Goal: Information Seeking & Learning: Understand process/instructions

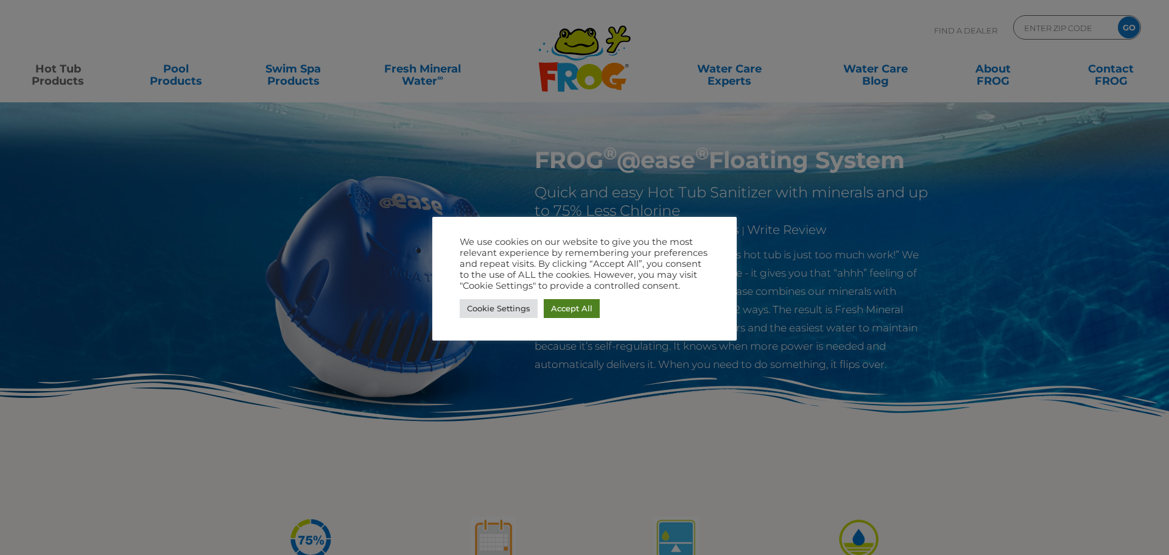
click at [587, 317] on link "Accept All" at bounding box center [572, 308] width 56 height 19
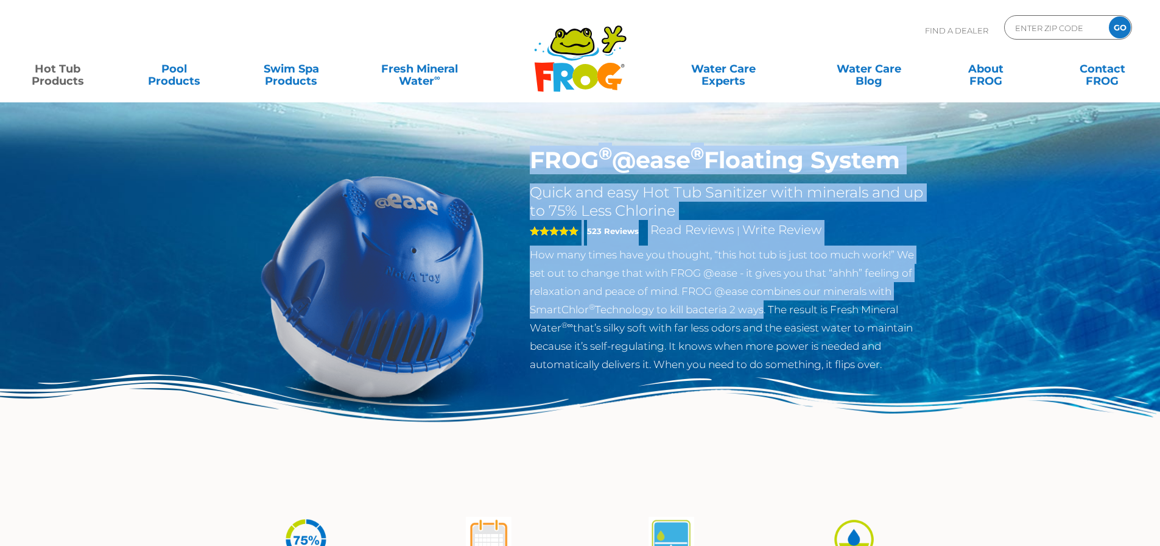
drag, startPoint x: 530, startPoint y: 169, endPoint x: 770, endPoint y: 316, distance: 281.3
click at [767, 315] on div "FROG ® @ease ® Floating System Quick and easy Hot Tub Sanitizer with minerals a…" at bounding box center [729, 259] width 398 height 227
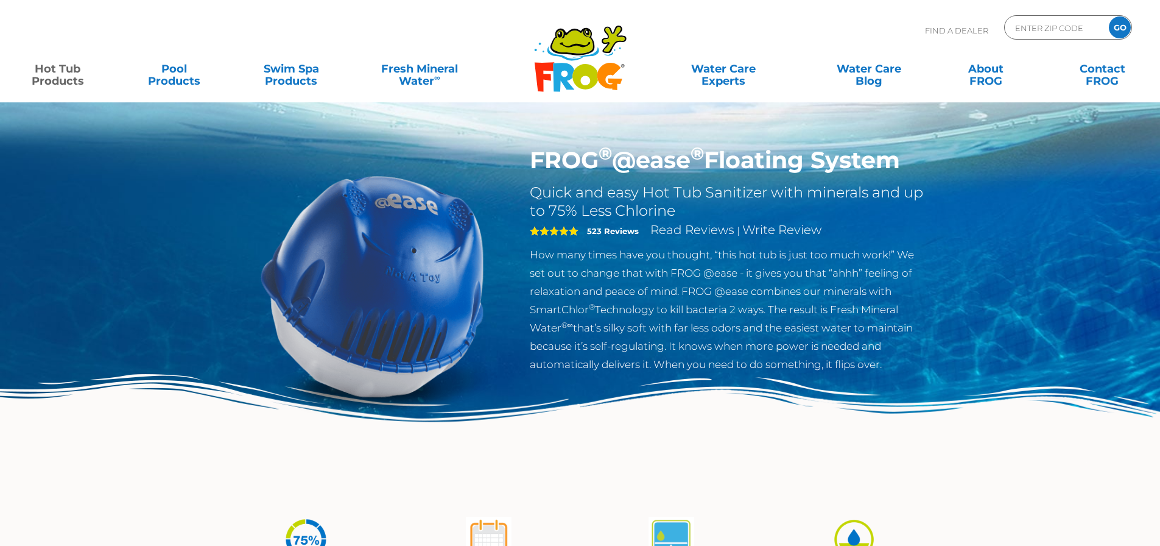
click at [771, 316] on p "How many times have you thought, “this hot tub is just too much work!” We set o…" at bounding box center [729, 309] width 398 height 128
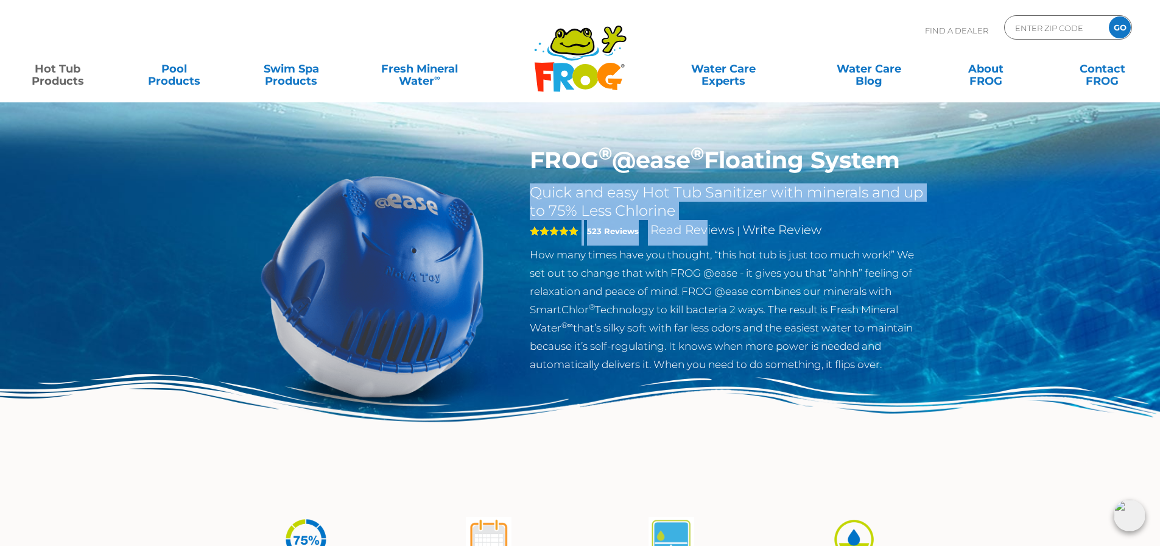
drag, startPoint x: 535, startPoint y: 192, endPoint x: 705, endPoint y: 221, distance: 172.4
click at [705, 221] on div "FROG ® @ease ® Floating System Quick and easy Hot Tub Sanitizer with minerals a…" at bounding box center [729, 259] width 398 height 227
click at [705, 221] on div "5 523 Reviews Read Reviews | Write Review" at bounding box center [729, 233] width 398 height 26
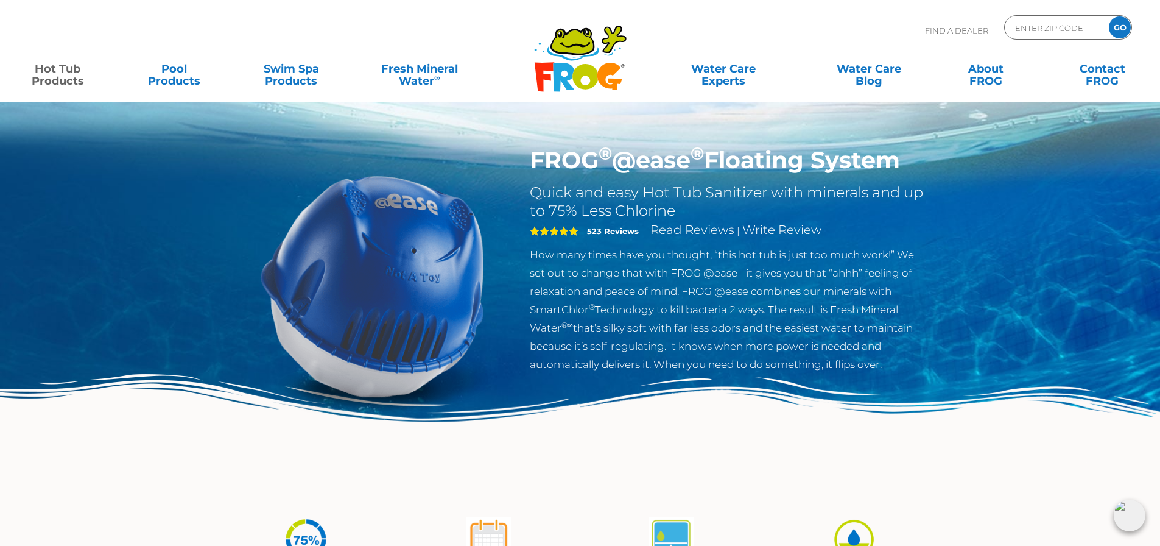
click at [657, 213] on h2 "Quick and easy Hot Tub Sanitizer with minerals and up to 75% Less Chlorine" at bounding box center [729, 201] width 398 height 37
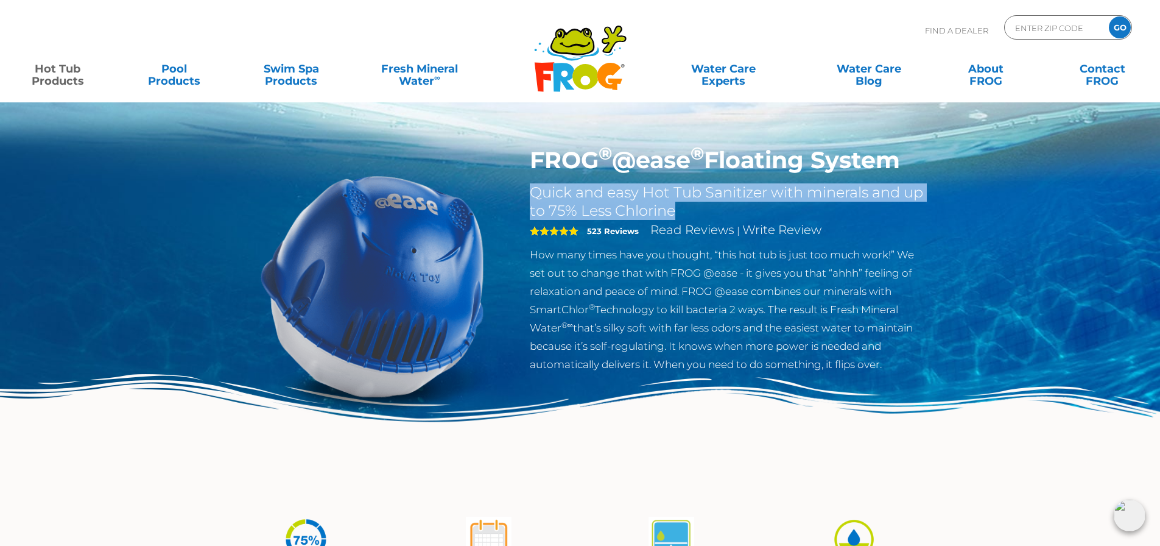
drag, startPoint x: 537, startPoint y: 196, endPoint x: 684, endPoint y: 210, distance: 147.4
click at [684, 210] on div "FROG ® @ease ® Floating System Quick and easy Hot Tub Sanitizer with minerals a…" at bounding box center [729, 262] width 416 height 233
click at [684, 210] on h2 "Quick and easy Hot Tub Sanitizer with minerals and up to 75% Less Chlorine" at bounding box center [729, 201] width 398 height 37
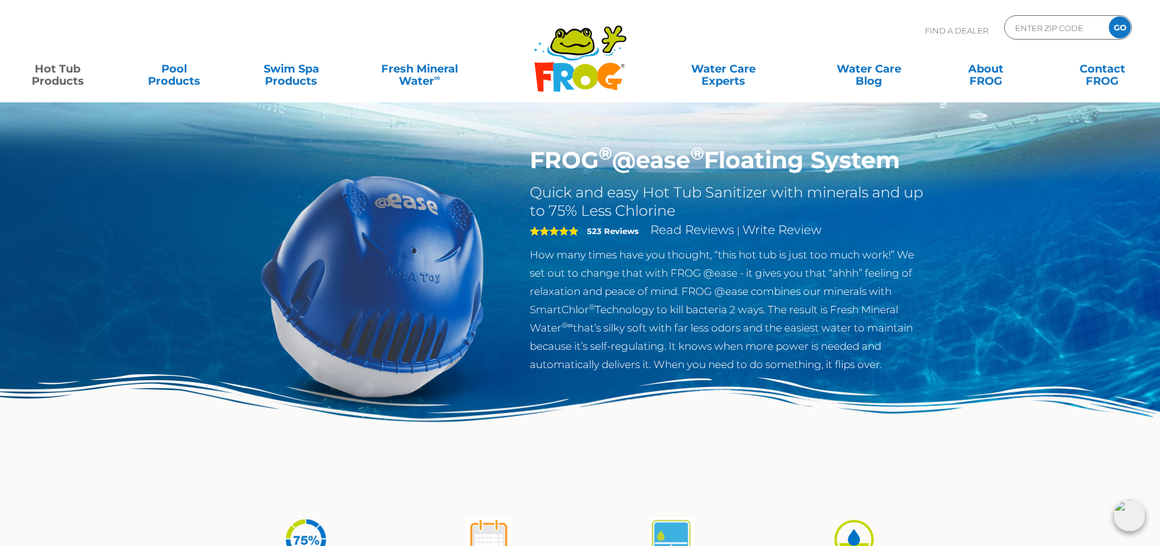
drag, startPoint x: 541, startPoint y: 254, endPoint x: 901, endPoint y: 362, distance: 376.5
click at [901, 362] on p "How many times have you thought, “this hot tub is just too much work!” We set o…" at bounding box center [729, 309] width 398 height 128
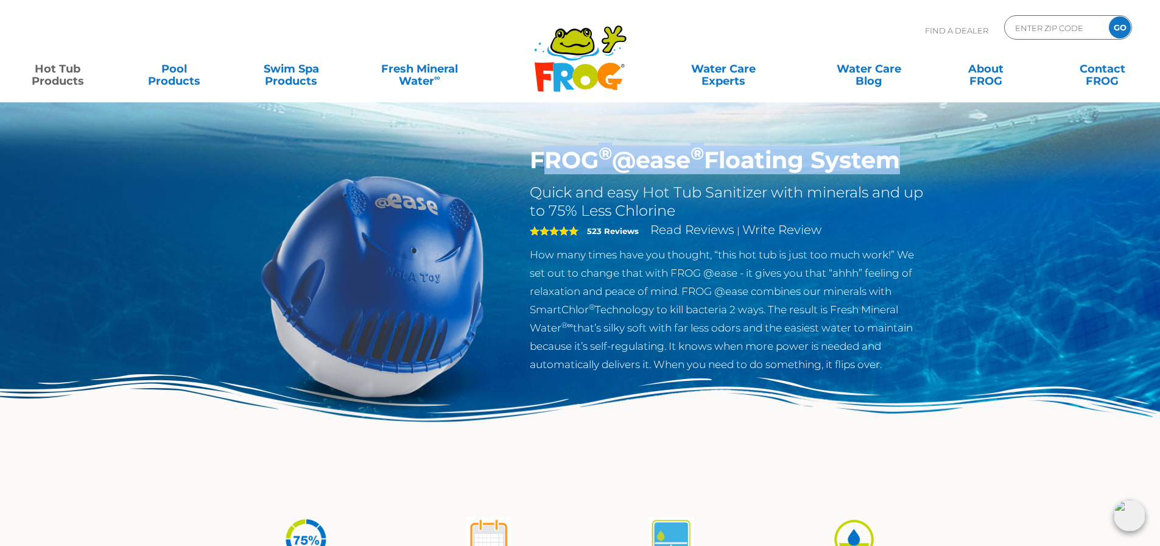
drag, startPoint x: 538, startPoint y: 155, endPoint x: 889, endPoint y: 172, distance: 351.3
click at [889, 172] on h1 "FROG ® @ease ® Floating System" at bounding box center [729, 160] width 398 height 28
click at [894, 172] on h1 "FROG ® @ease ® Floating System" at bounding box center [729, 160] width 398 height 28
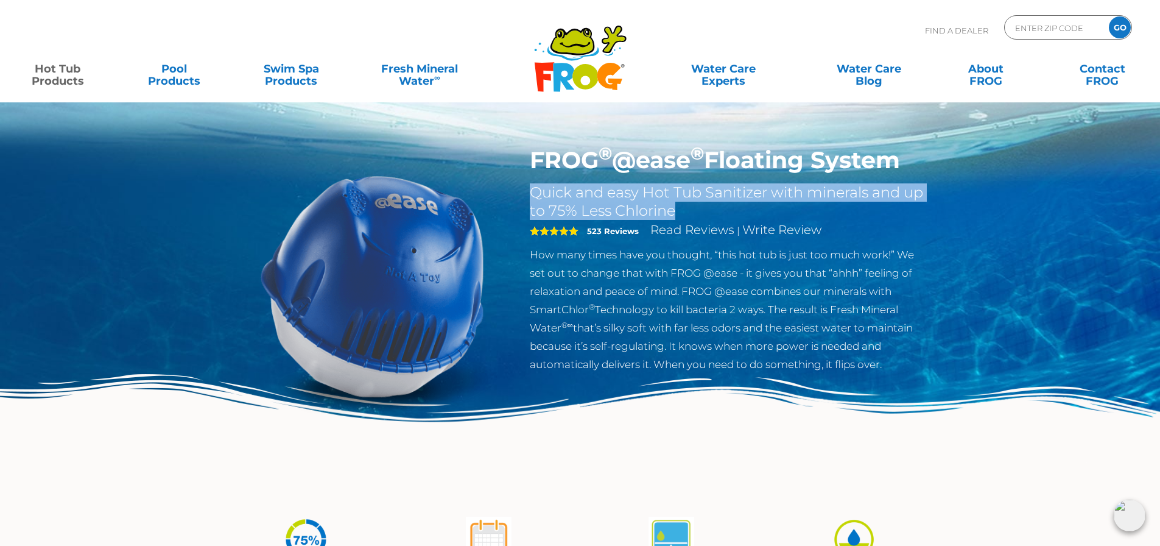
drag, startPoint x: 526, startPoint y: 187, endPoint x: 734, endPoint y: 210, distance: 209.0
click at [734, 210] on div "FROG ® @ease ® Floating System Quick and easy Hot Tub Sanitizer with minerals a…" at bounding box center [729, 262] width 416 height 233
click at [734, 210] on h2 "Quick and easy Hot Tub Sanitizer with minerals and up to 75% Less Chlorine" at bounding box center [729, 201] width 398 height 37
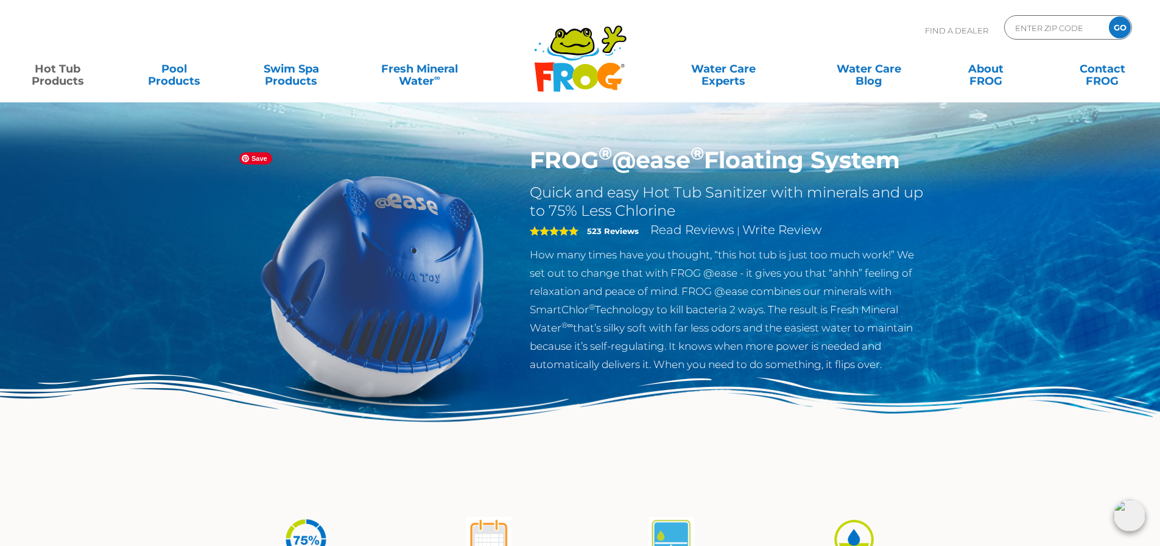
click at [256, 413] on img at bounding box center [372, 285] width 279 height 279
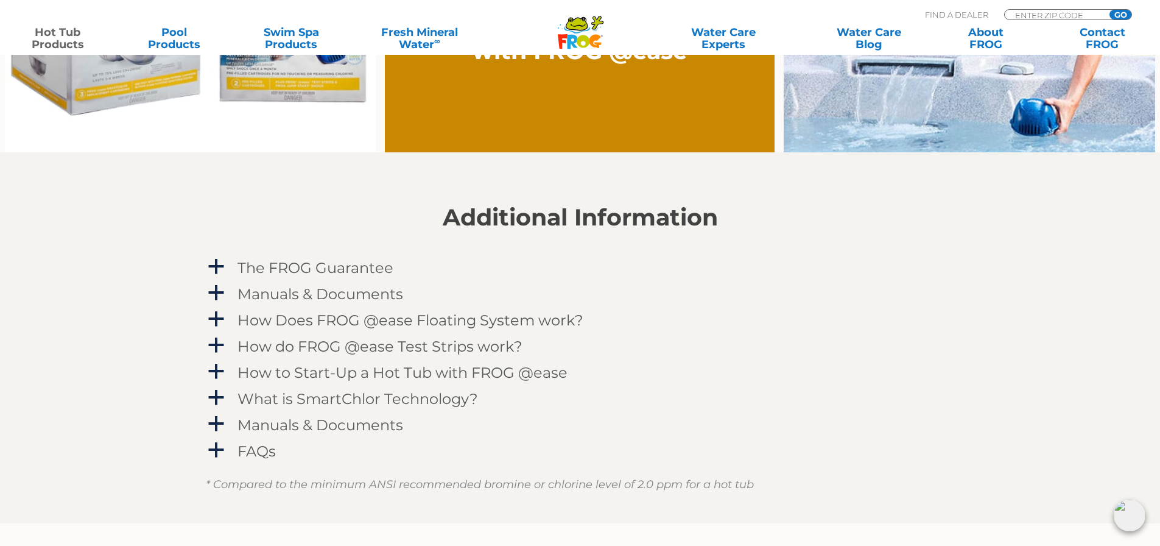
scroll to position [1279, 0]
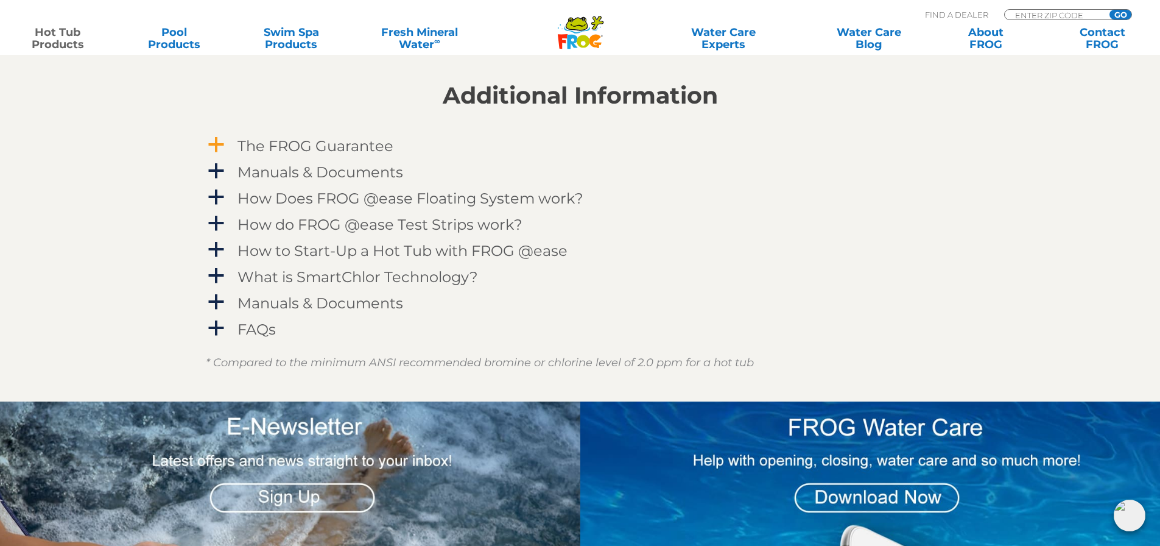
click at [218, 136] on span "a" at bounding box center [216, 145] width 18 height 18
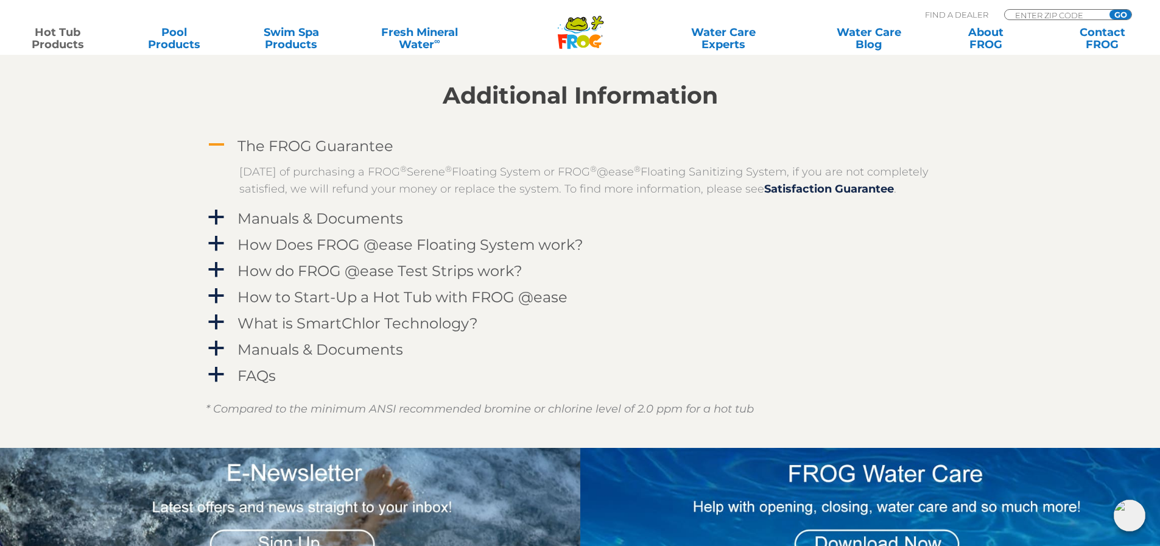
click at [214, 144] on span "A" at bounding box center [216, 145] width 18 height 18
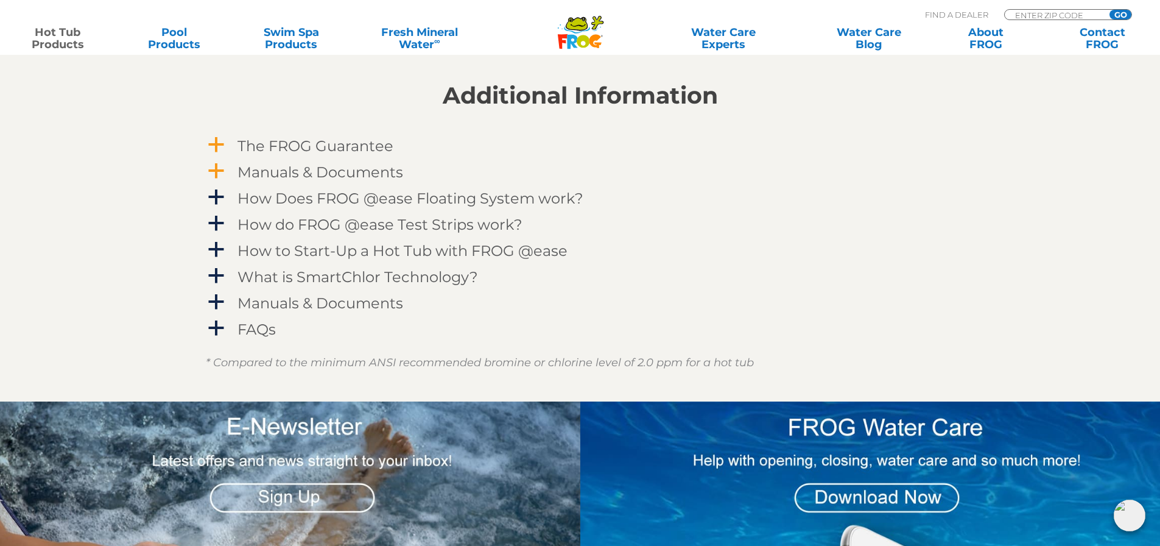
click at [214, 167] on span "a" at bounding box center [216, 171] width 18 height 18
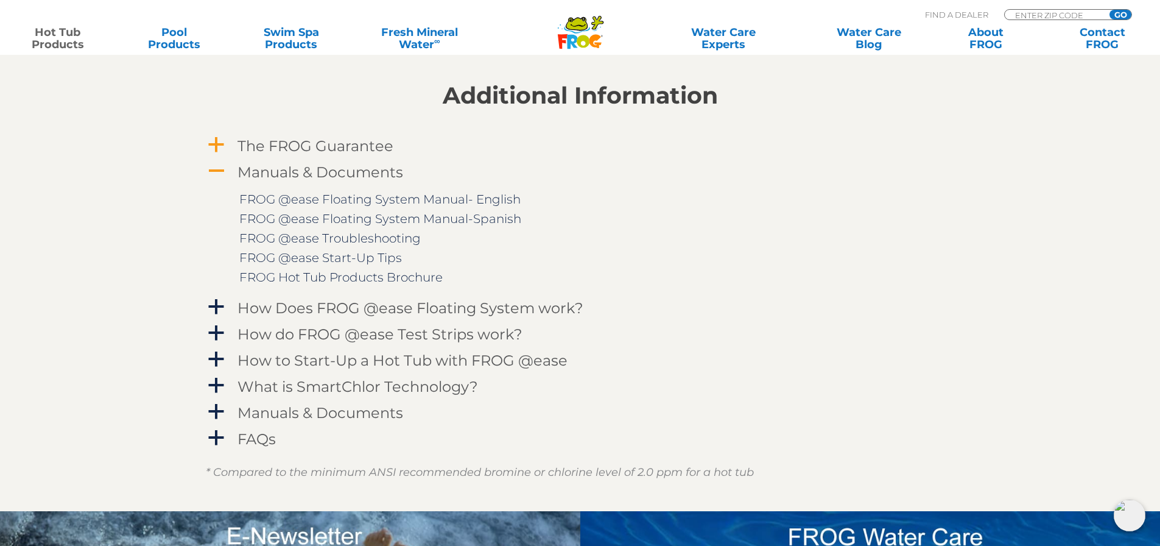
click at [221, 178] on span "A" at bounding box center [216, 171] width 18 height 18
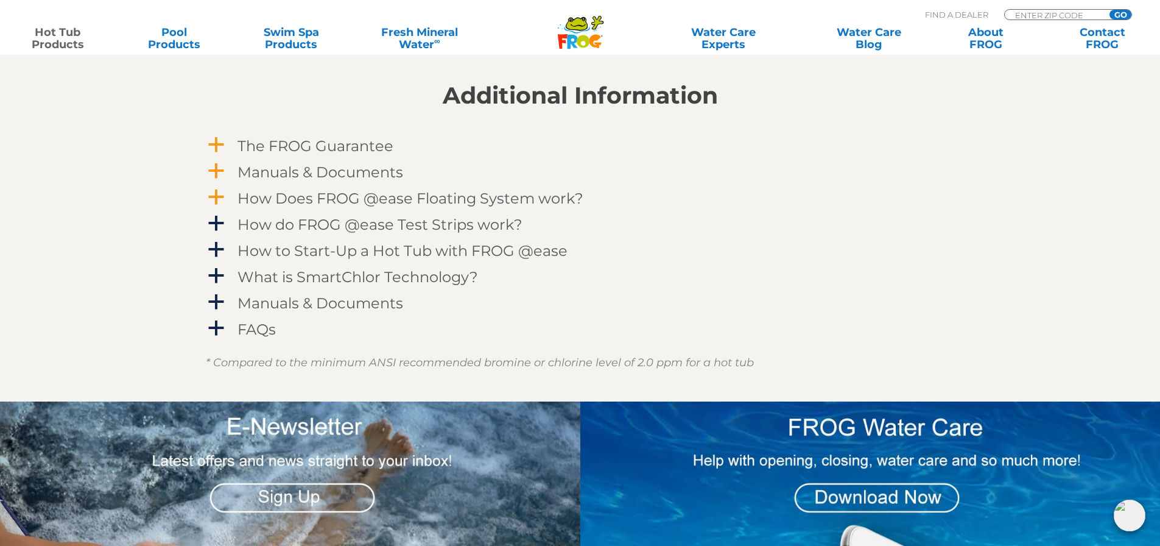
click at [220, 196] on span "a" at bounding box center [216, 197] width 18 height 18
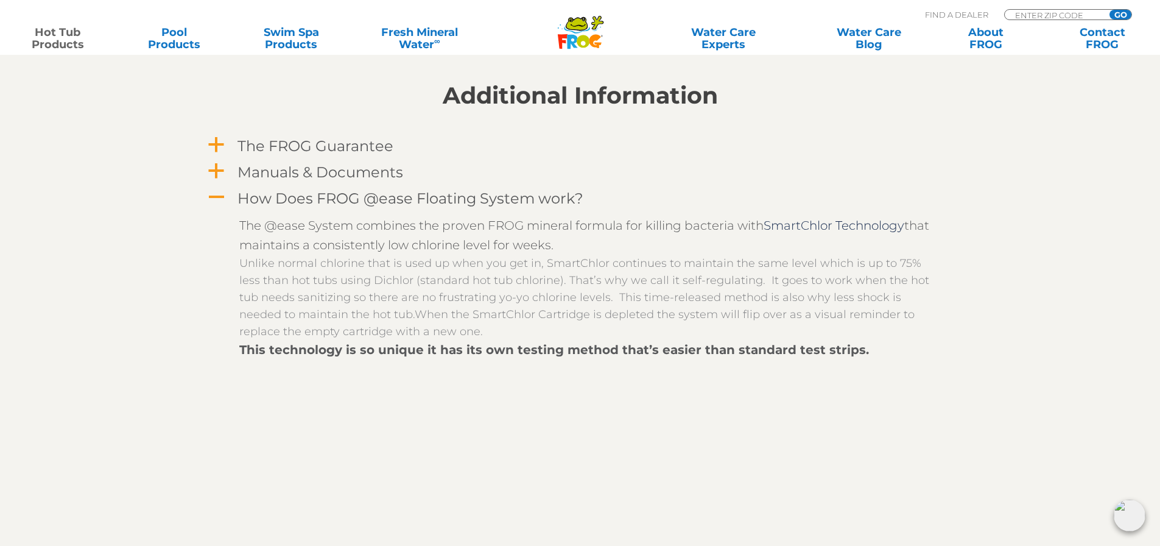
click at [220, 196] on span "A" at bounding box center [216, 197] width 18 height 18
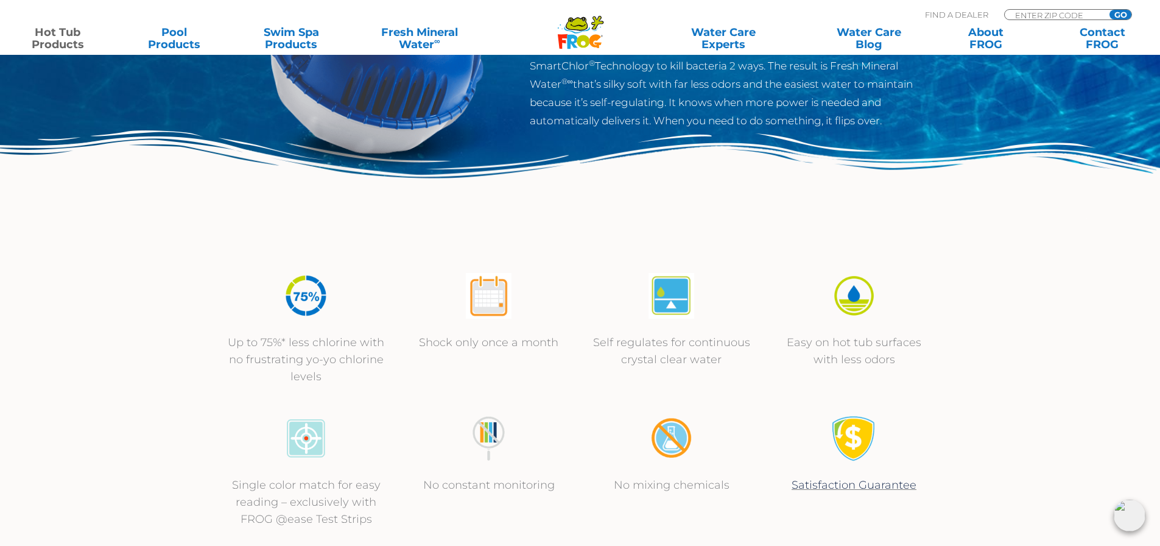
scroll to position [426, 0]
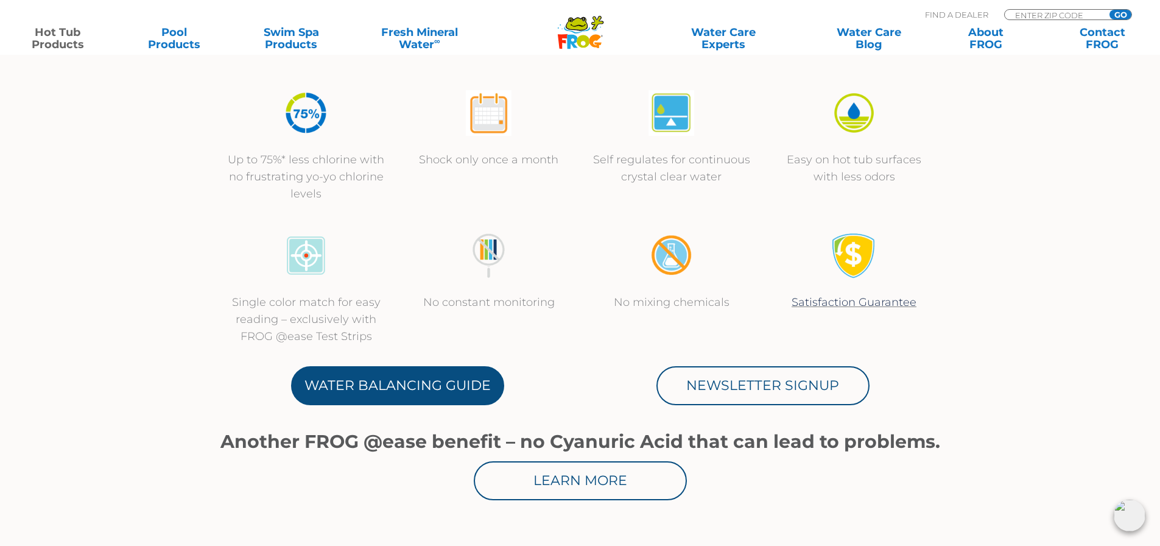
click at [451, 378] on link "Water Balancing Guide" at bounding box center [397, 385] width 213 height 39
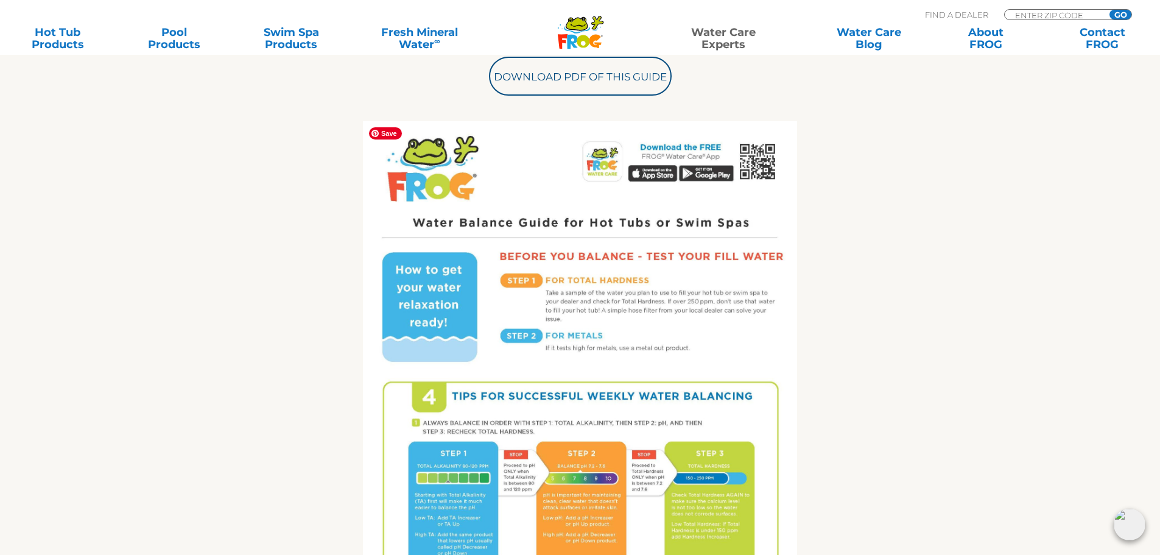
scroll to position [609, 0]
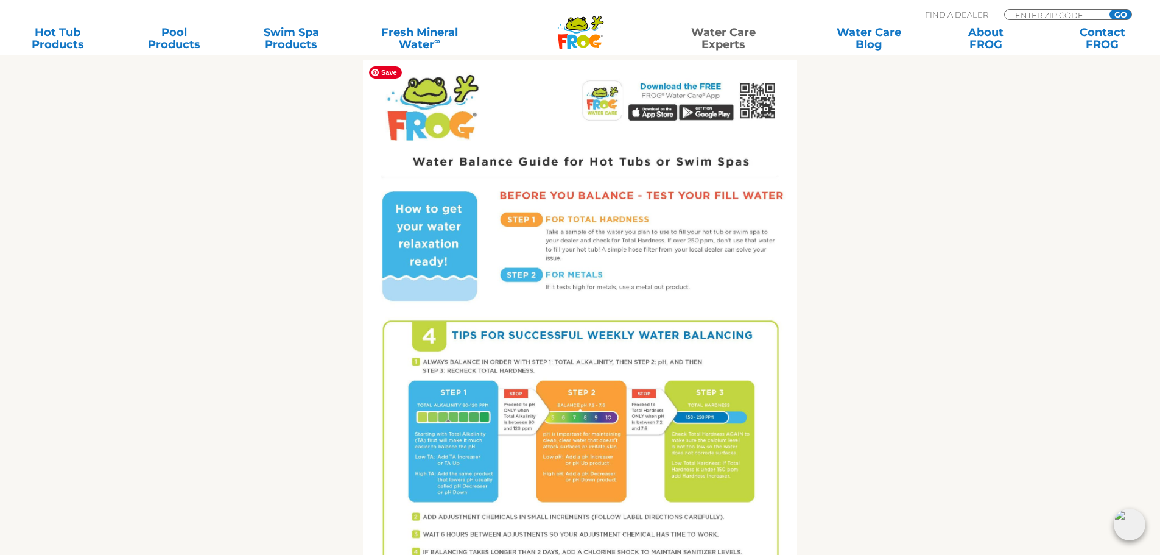
click at [759, 250] on img at bounding box center [580, 341] width 434 height 562
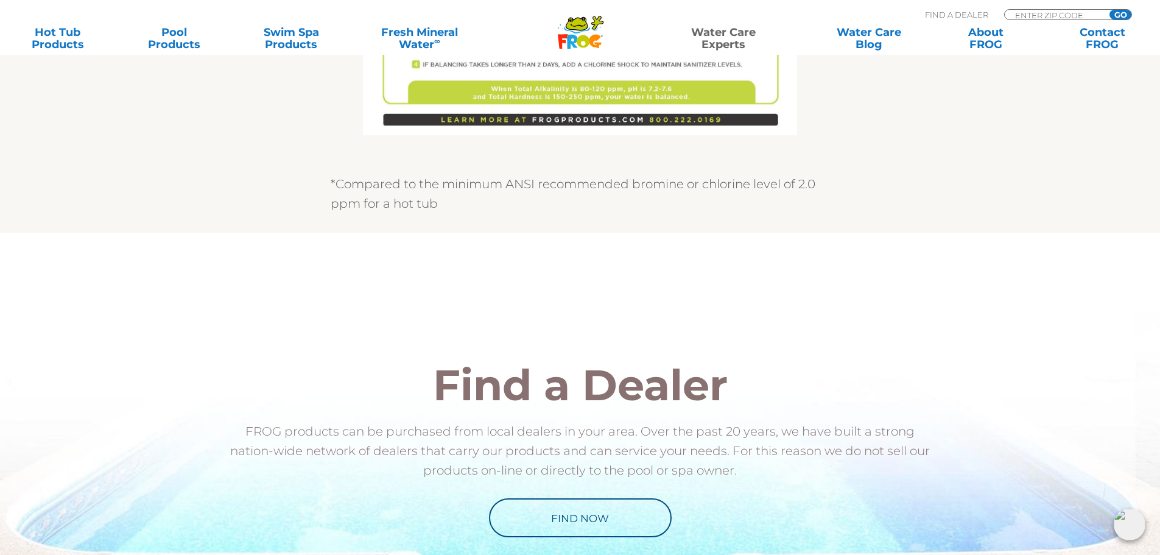
scroll to position [1340, 0]
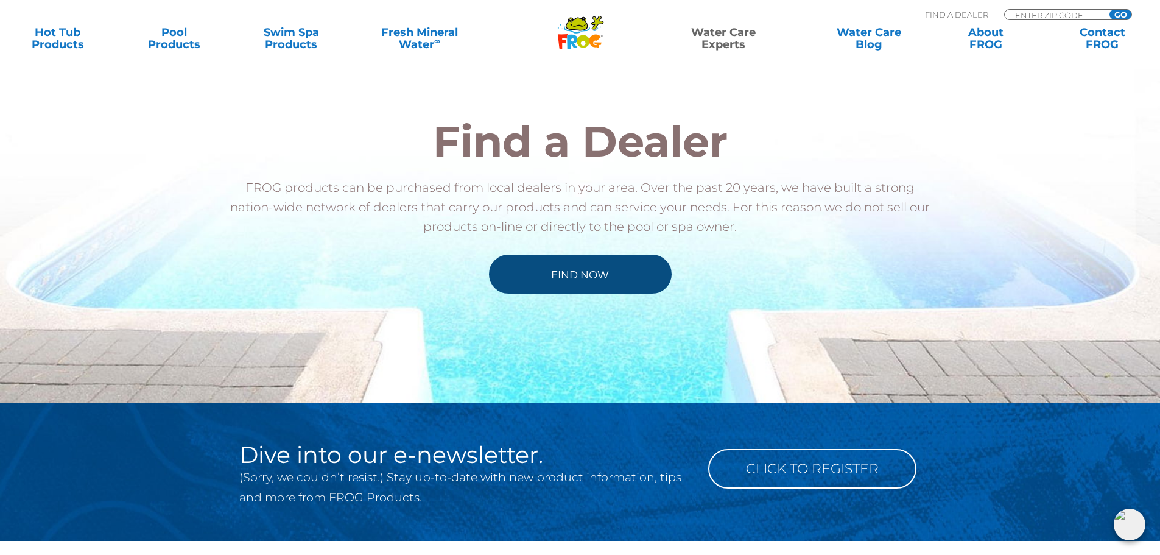
click at [535, 263] on link "Find Now" at bounding box center [580, 274] width 183 height 39
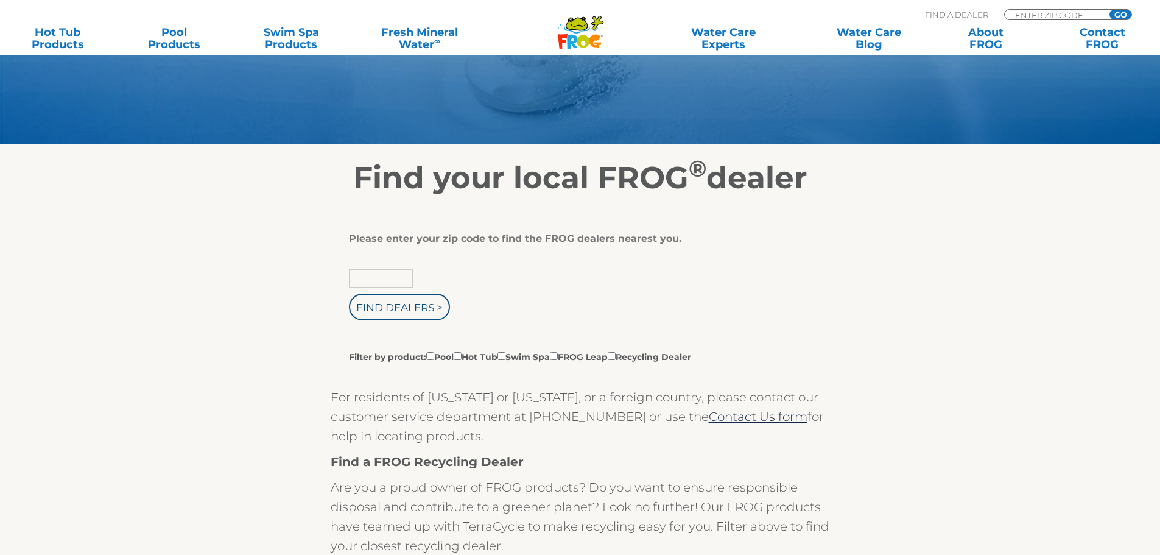
click at [390, 278] on input "text" at bounding box center [381, 278] width 64 height 18
type input "12534"
click at [397, 308] on input "Find Dealers >" at bounding box center [399, 307] width 101 height 27
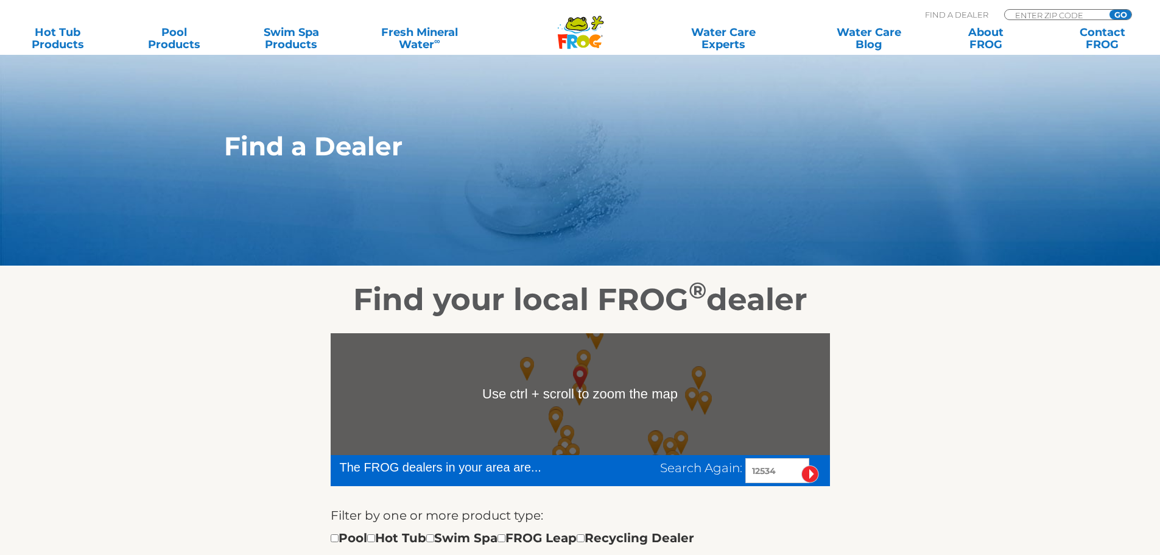
scroll to position [183, 0]
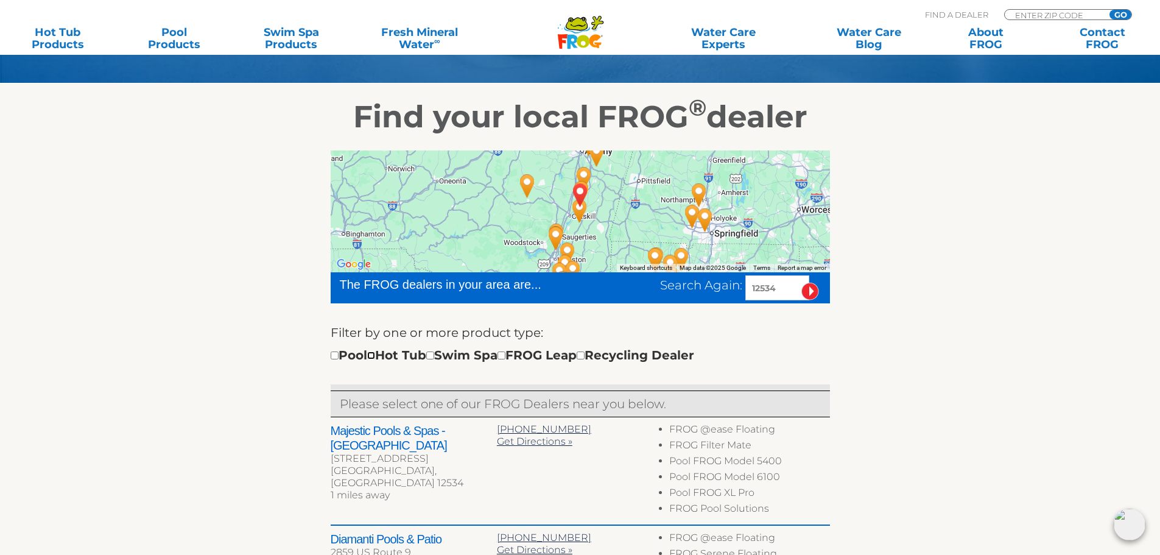
click at [375, 355] on input "checkbox" at bounding box center [371, 355] width 8 height 8
checkbox input "true"
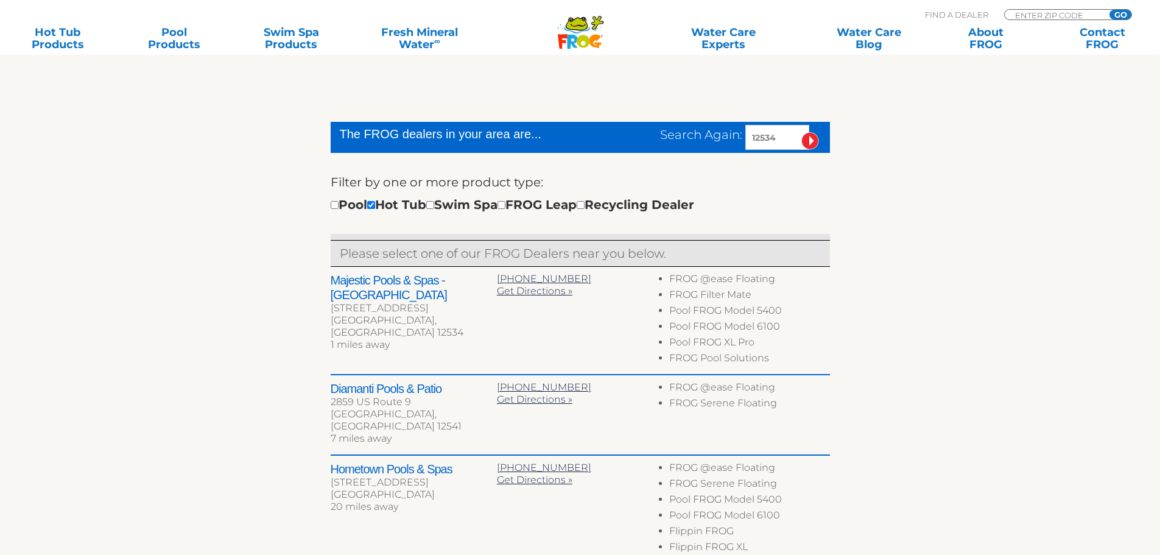
scroll to position [333, 0]
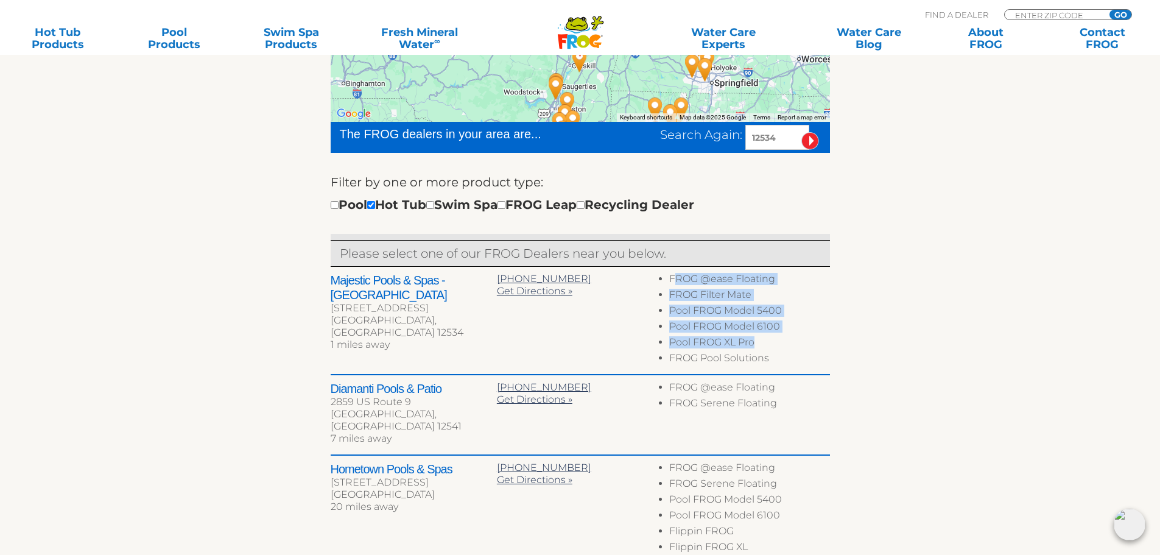
drag, startPoint x: 674, startPoint y: 278, endPoint x: 805, endPoint y: 341, distance: 146.0
click at [805, 341] on ul "FROG @ease Floating FROG Filter Mate Pool FROG Model 5400 Pool FROG Model 6100 …" at bounding box center [746, 320] width 166 height 95
click at [806, 342] on li "Pool FROG XL Pro" at bounding box center [749, 344] width 160 height 16
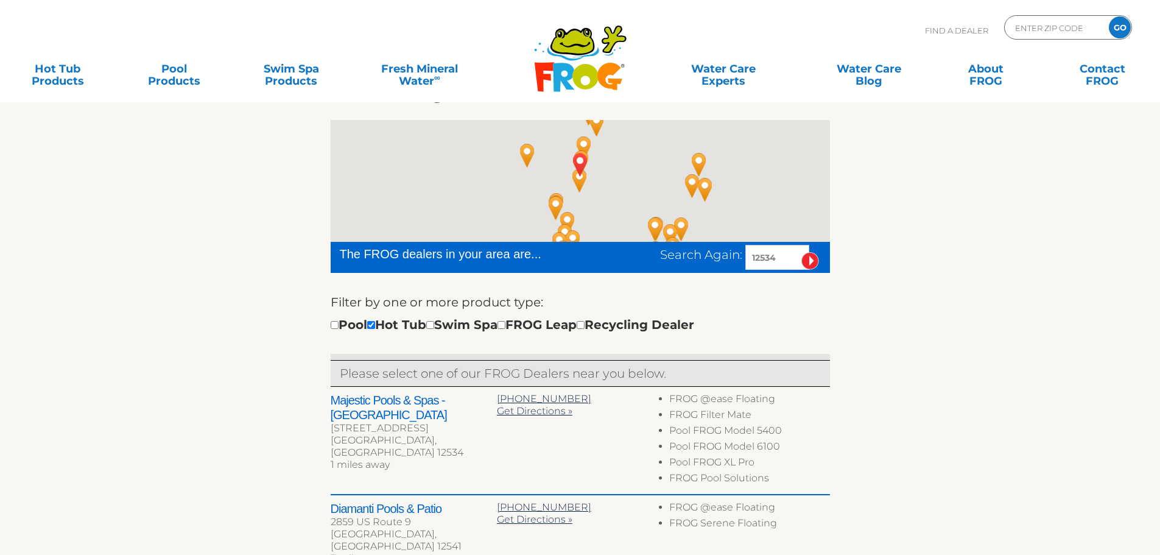
scroll to position [305, 0]
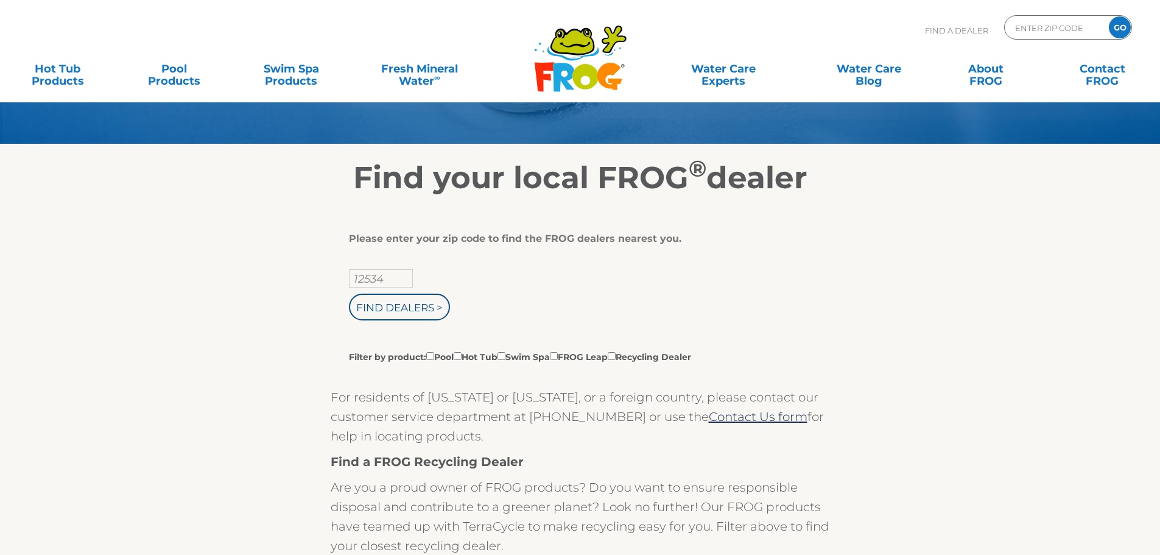
scroll to position [122, 0]
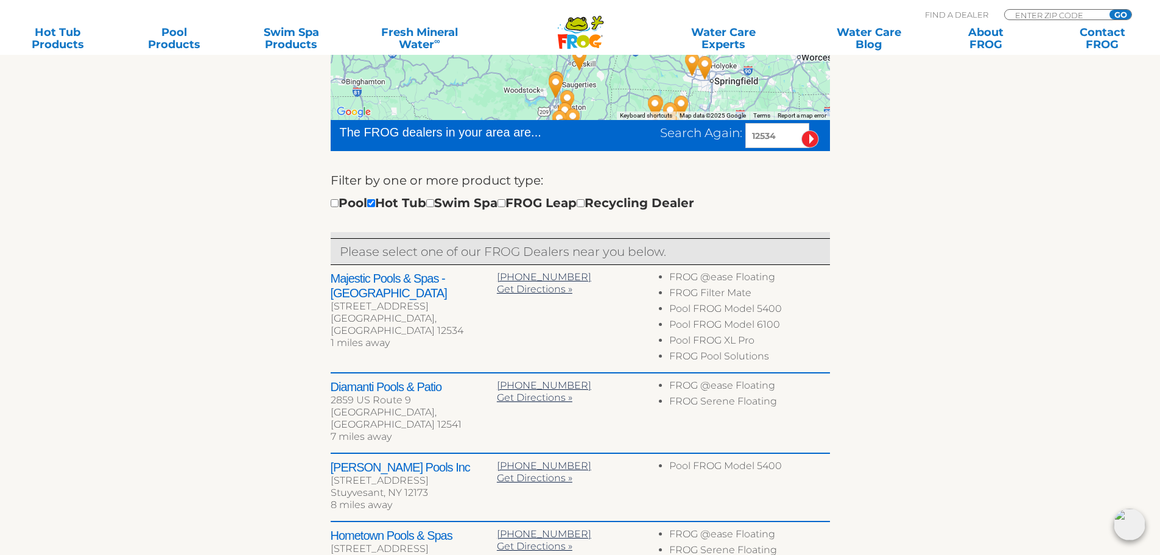
scroll to position [274, 0]
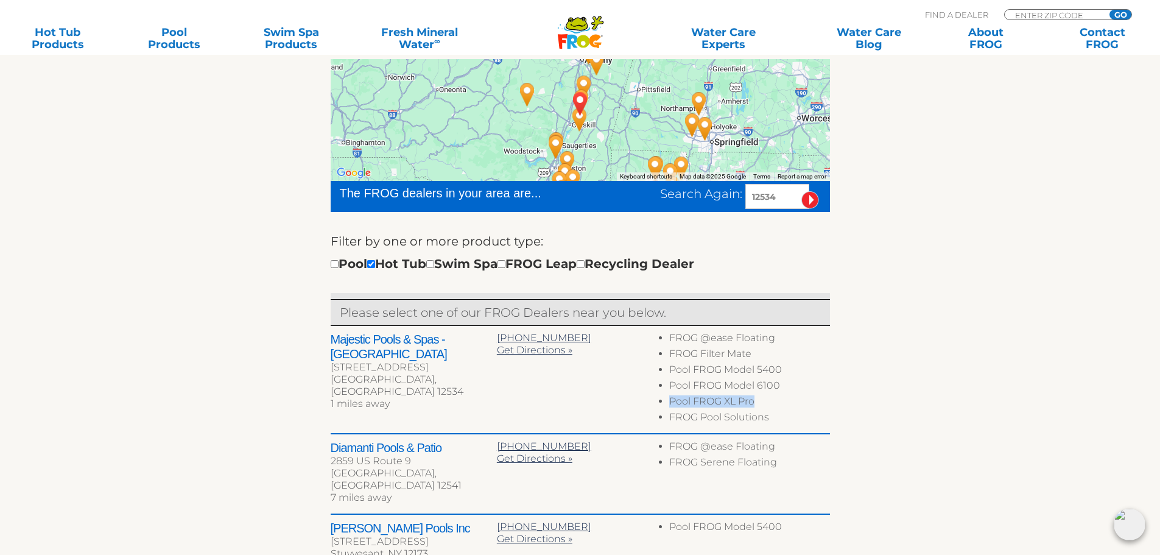
drag, startPoint x: 670, startPoint y: 400, endPoint x: 787, endPoint y: 404, distance: 117.0
click at [787, 404] on li "Pool FROG XL Pro" at bounding box center [749, 403] width 160 height 16
drag, startPoint x: 676, startPoint y: 334, endPoint x: 817, endPoint y: 339, distance: 140.8
click at [817, 339] on li "FROG @ease Floating" at bounding box center [749, 340] width 160 height 16
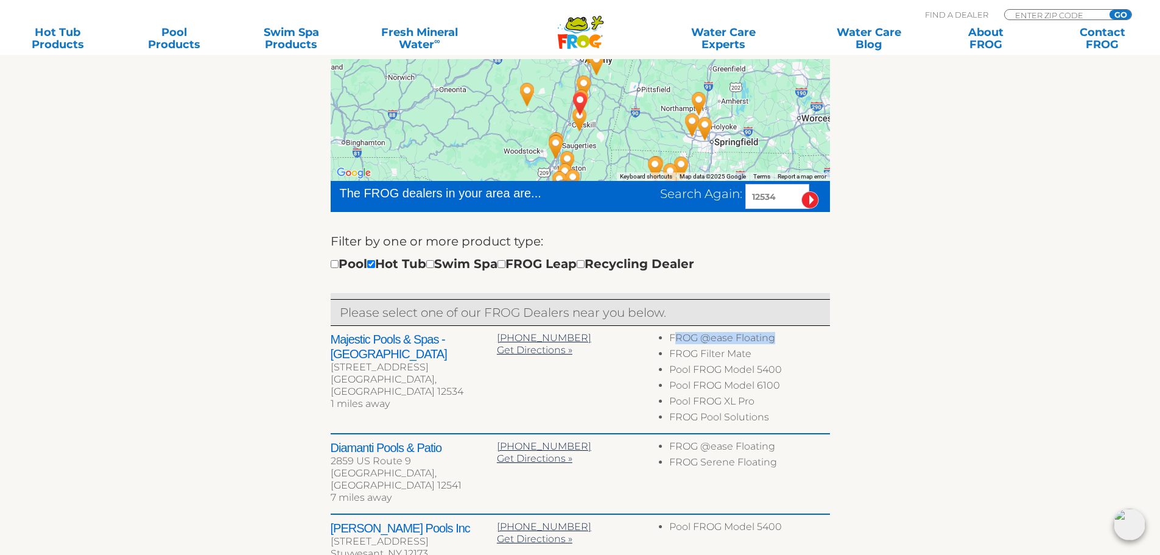
click at [817, 339] on li "FROG @ease Floating" at bounding box center [749, 340] width 160 height 16
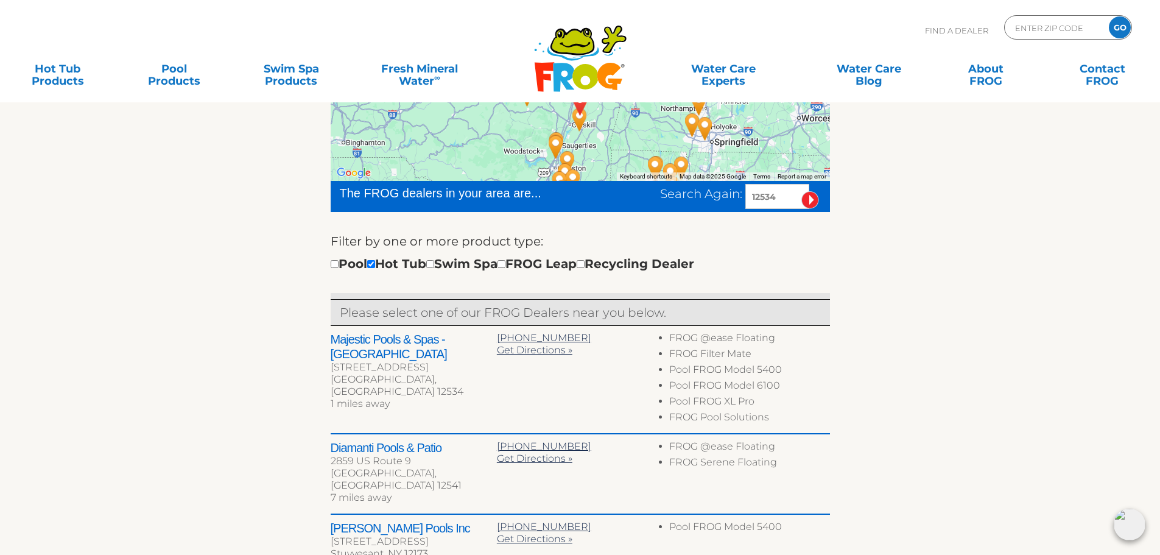
scroll to position [0, 0]
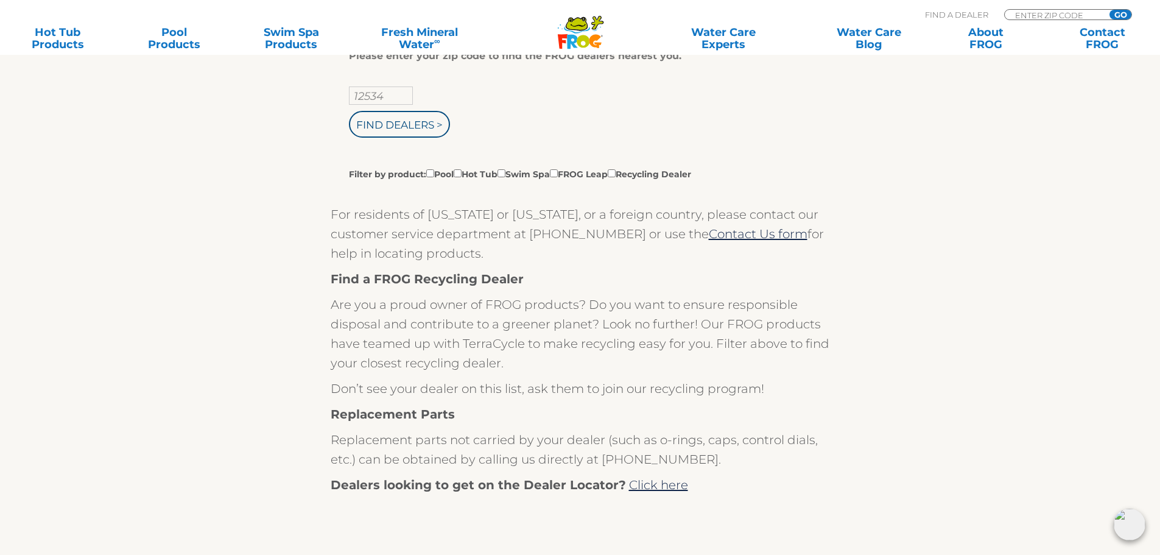
scroll to position [244, 0]
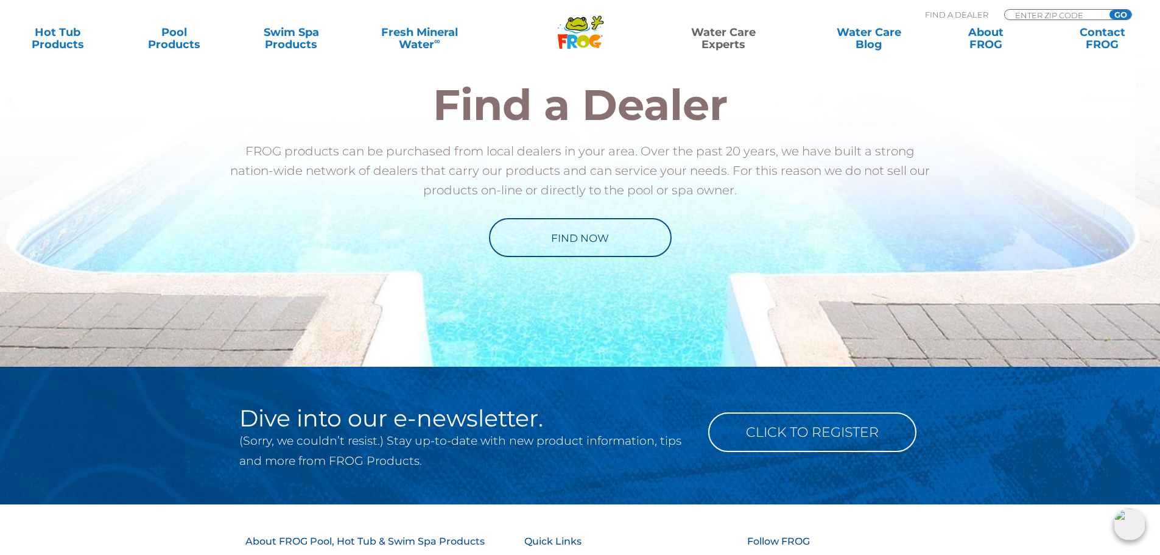
scroll to position [1255, 0]
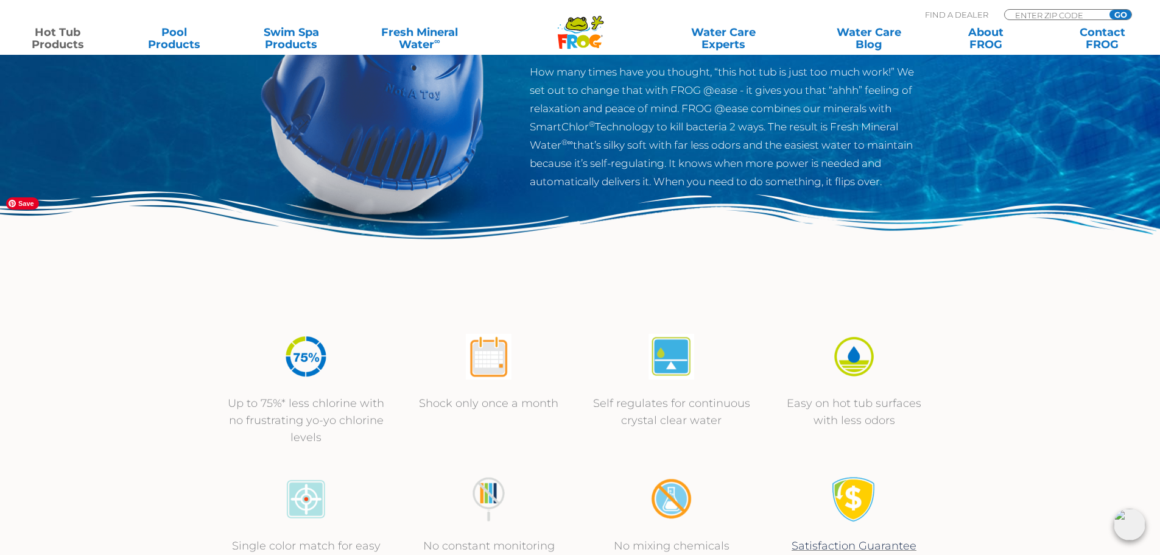
scroll to position [305, 0]
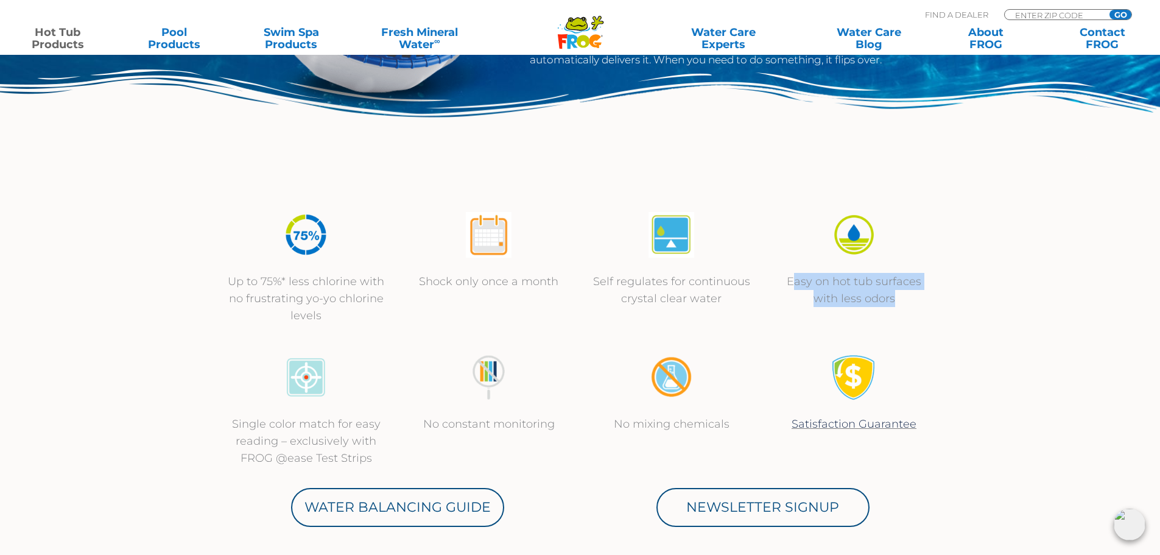
drag, startPoint x: 792, startPoint y: 281, endPoint x: 909, endPoint y: 304, distance: 119.1
click at [909, 304] on p "Easy on hot tub surfaces with less odors" at bounding box center [854, 290] width 158 height 34
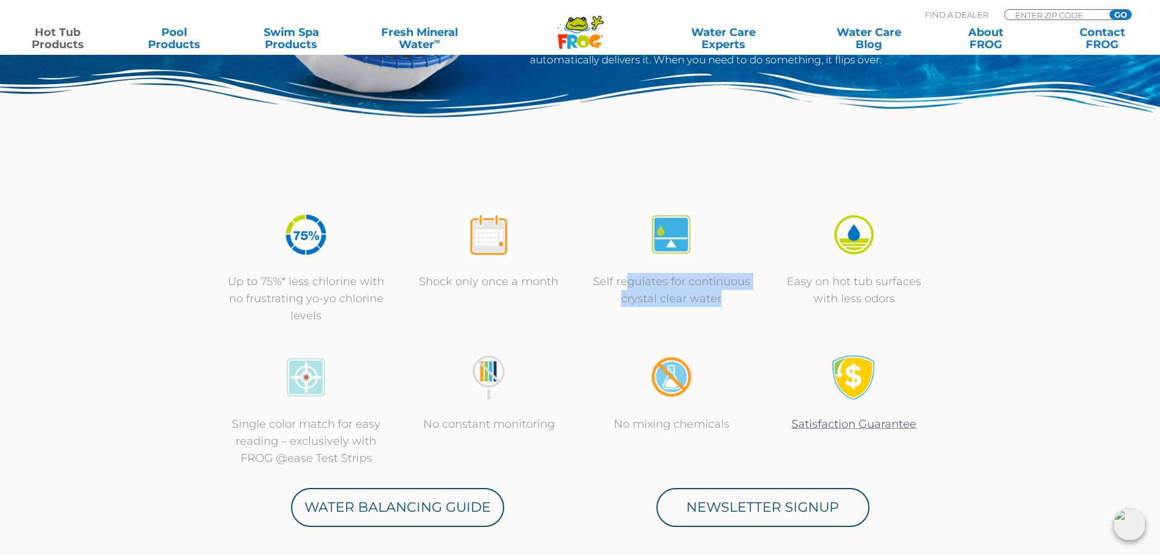
drag, startPoint x: 627, startPoint y: 277, endPoint x: 741, endPoint y: 297, distance: 115.6
click at [741, 297] on p "Self regulates for continuous crystal clear water" at bounding box center [672, 290] width 158 height 34
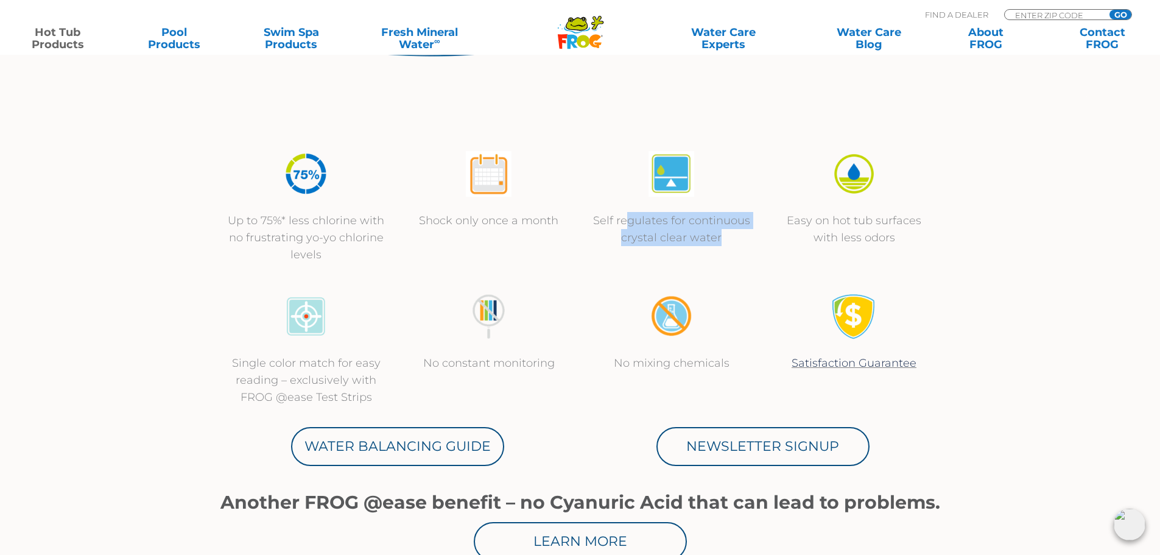
scroll to position [426, 0]
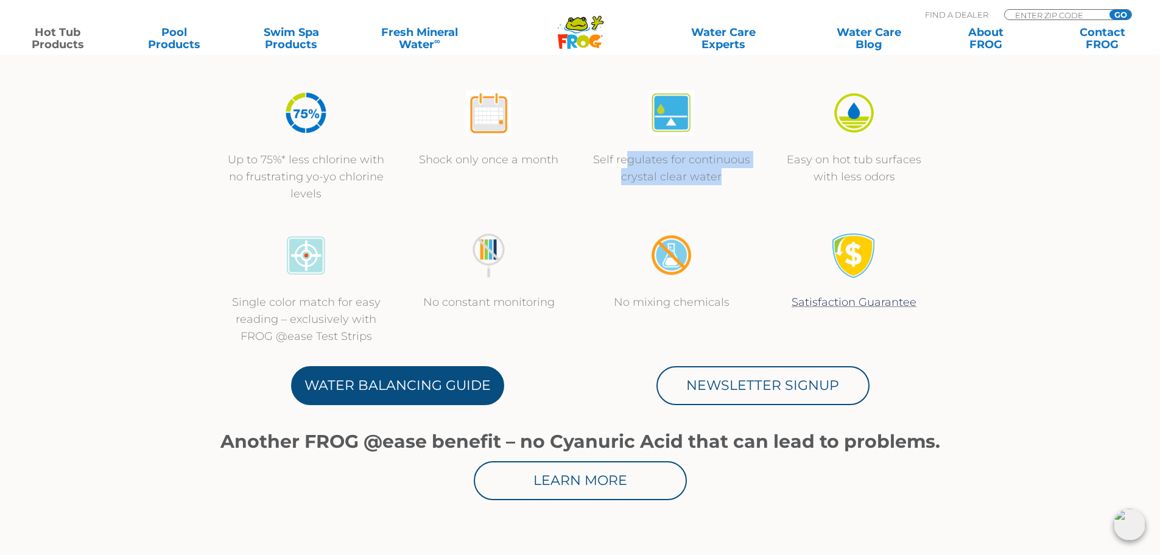
click at [348, 389] on link "Water Balancing Guide" at bounding box center [397, 385] width 213 height 39
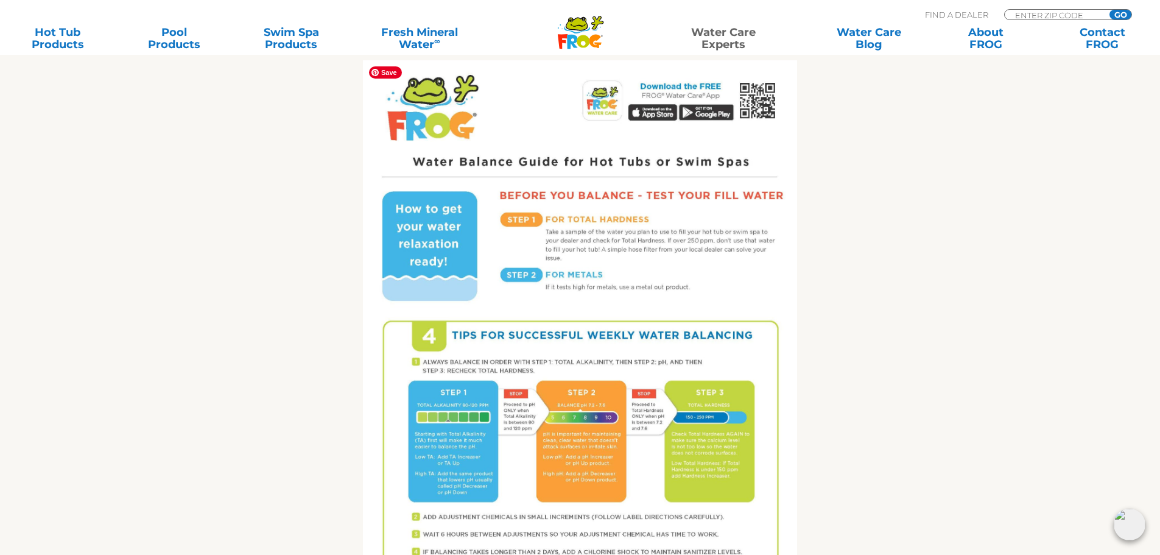
scroll to position [548, 0]
